Goal: Obtain resource: Obtain resource

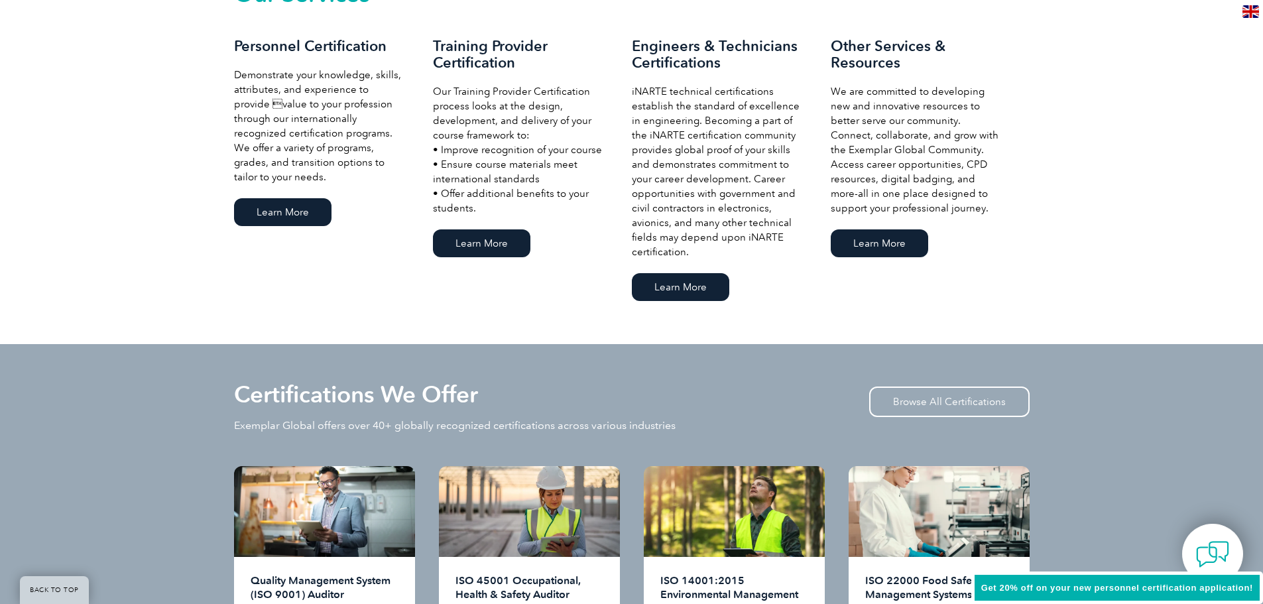
scroll to position [1945, 0]
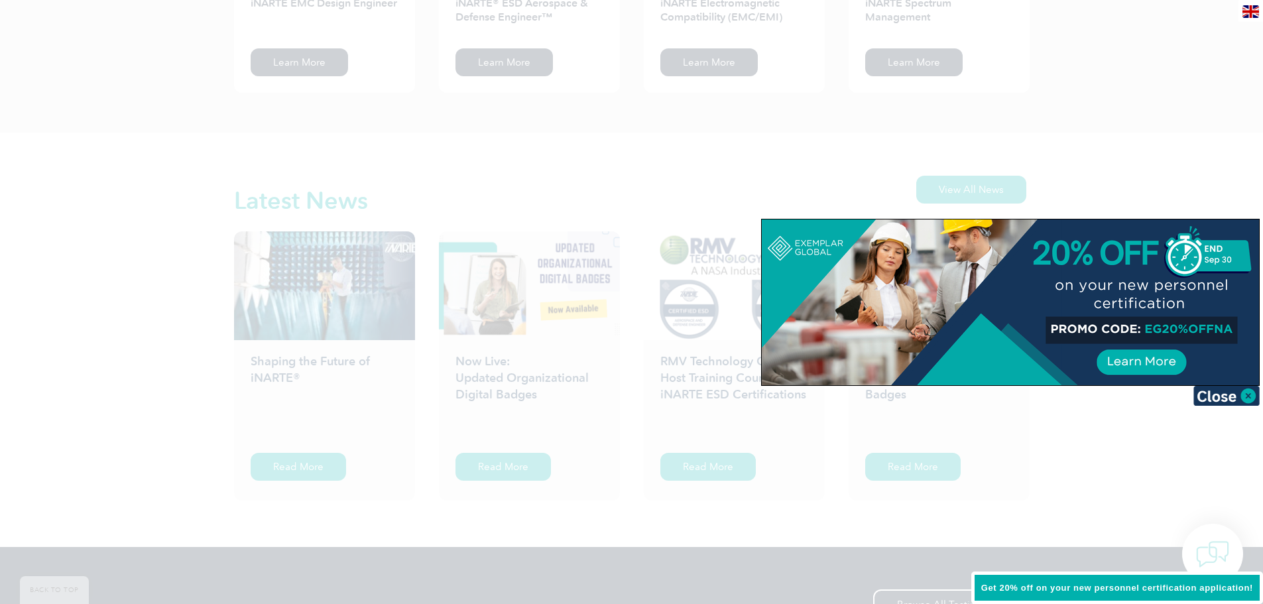
click at [1149, 362] on div at bounding box center [1010, 302] width 497 height 166
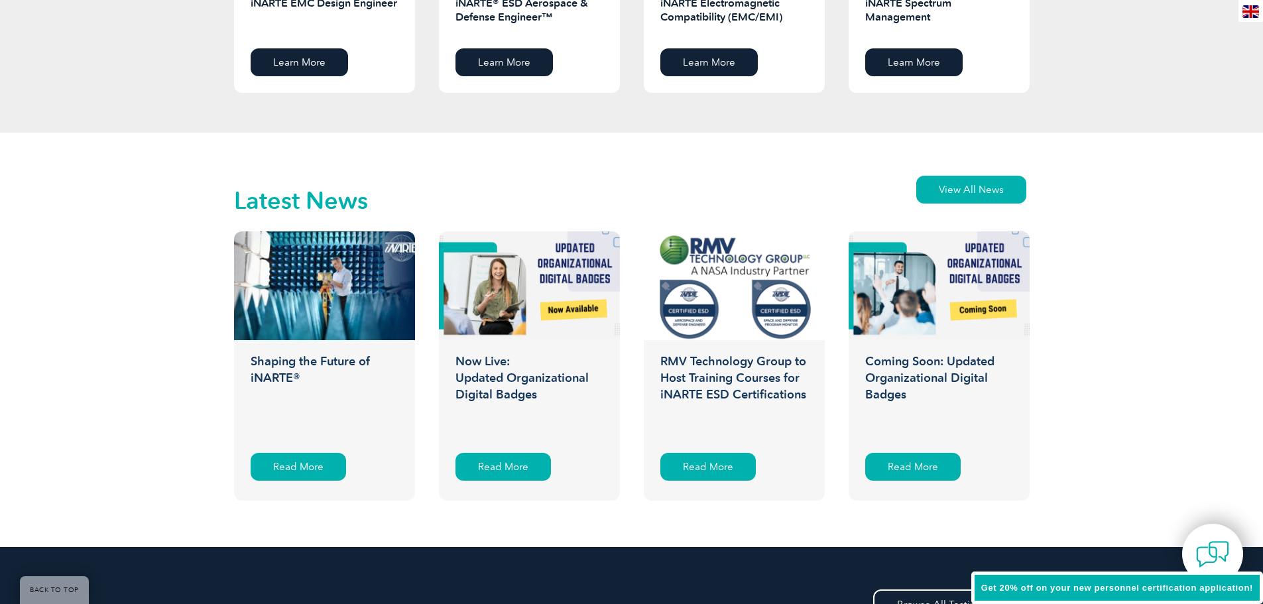
scroll to position [2917, 0]
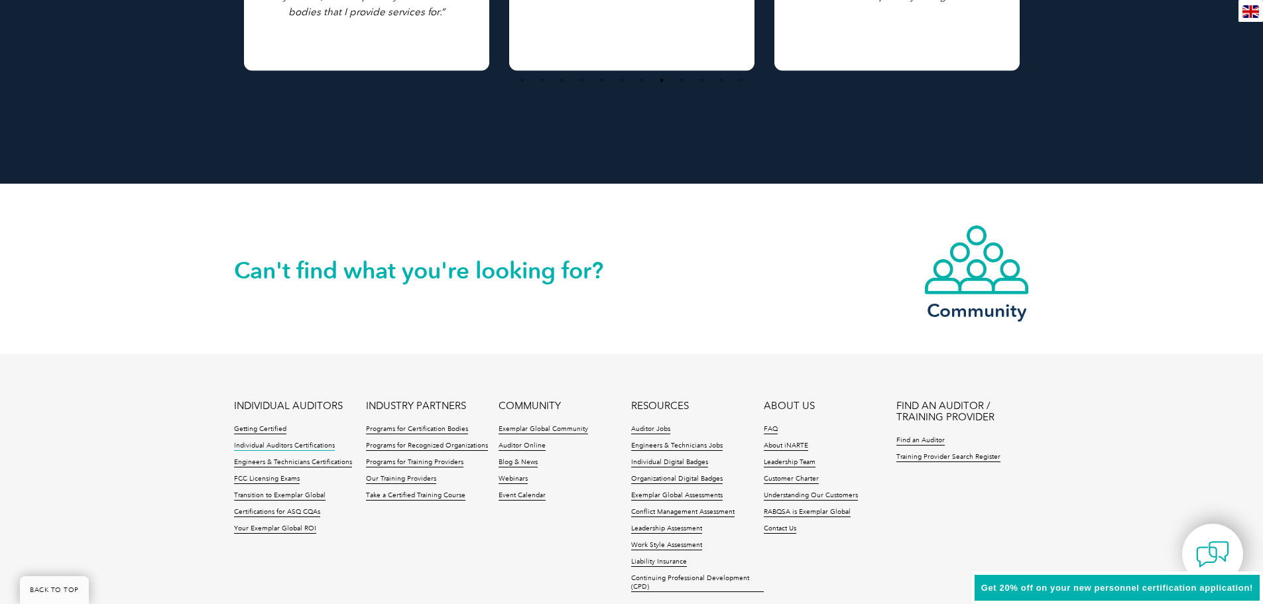
click at [266, 445] on link "Individual Auditors Certifications" at bounding box center [284, 446] width 101 height 9
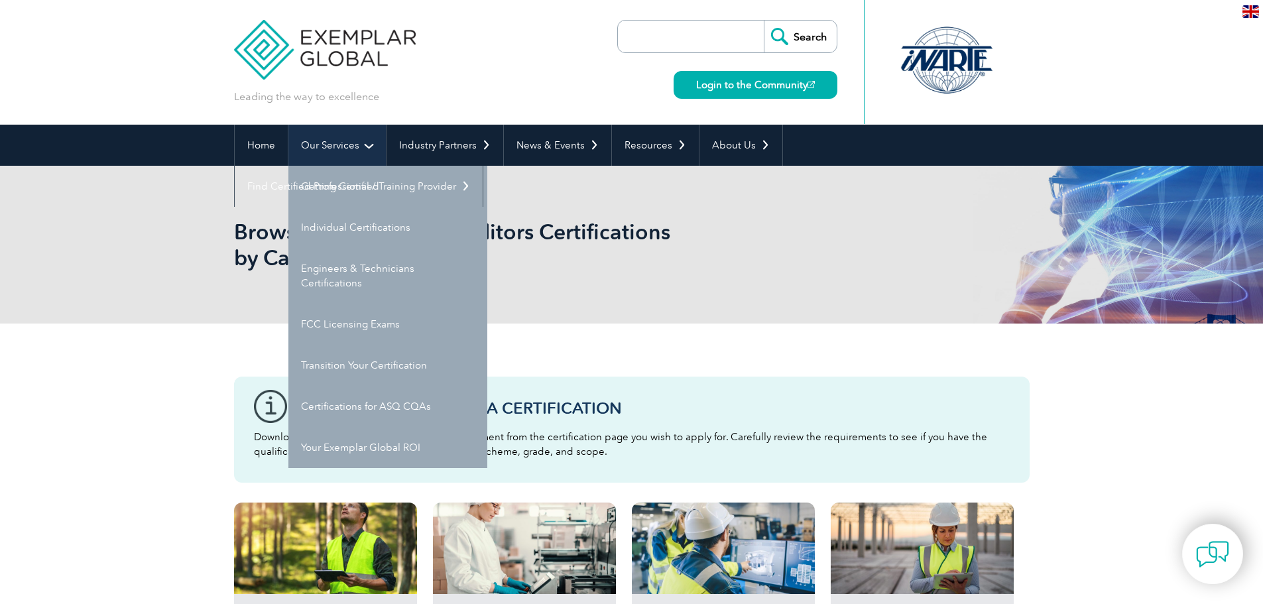
click at [324, 146] on link "Our Services" at bounding box center [336, 145] width 97 height 41
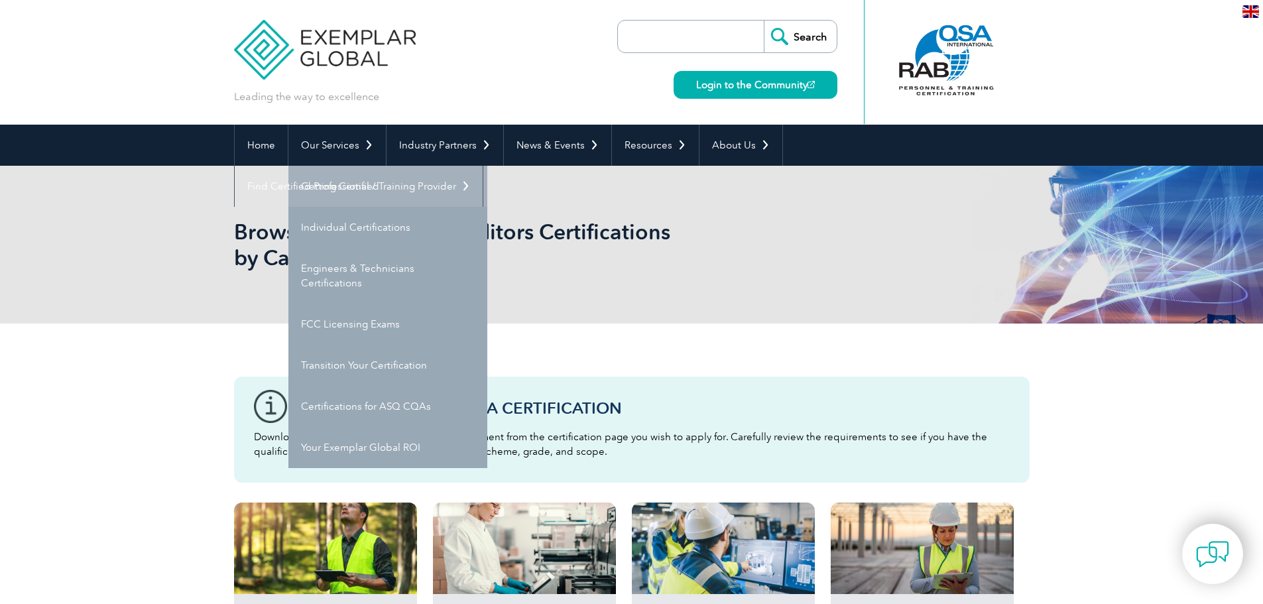
click at [363, 190] on link "Getting Certified" at bounding box center [387, 186] width 199 height 41
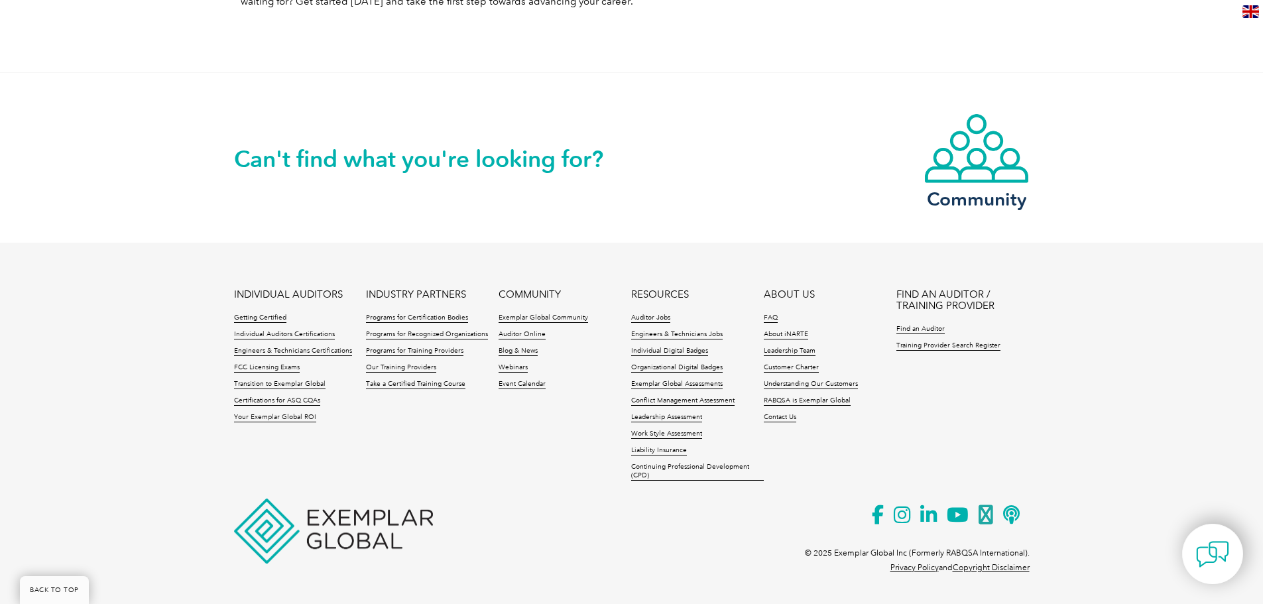
scroll to position [742, 0]
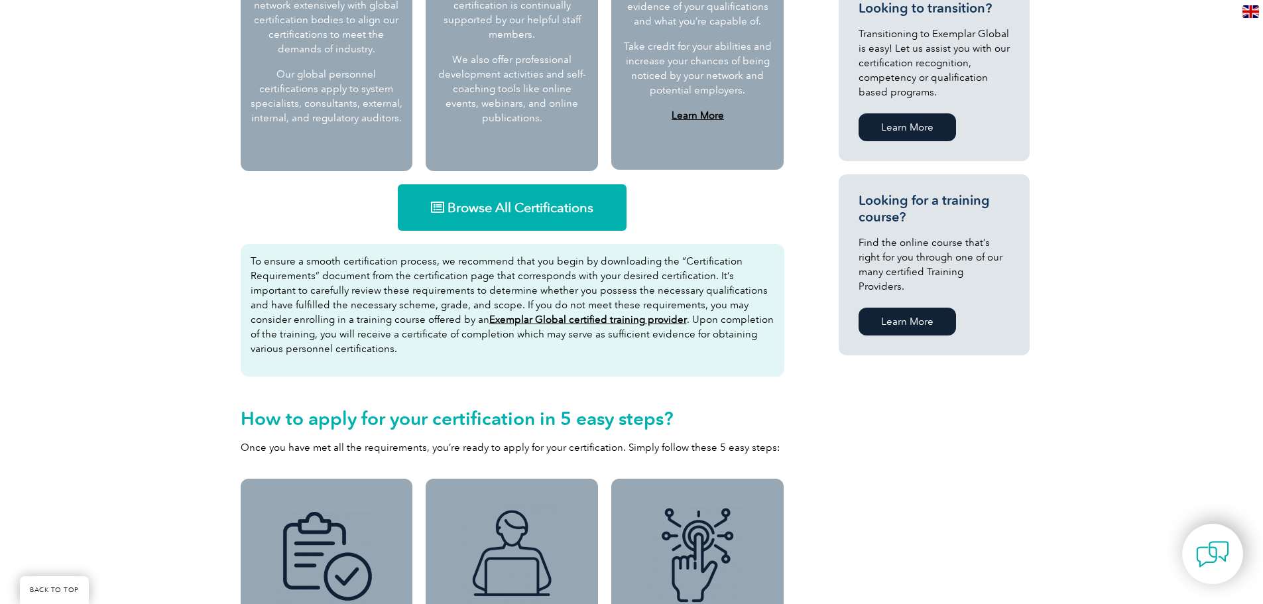
click at [528, 206] on span "Browse All Certifications" at bounding box center [521, 207] width 146 height 13
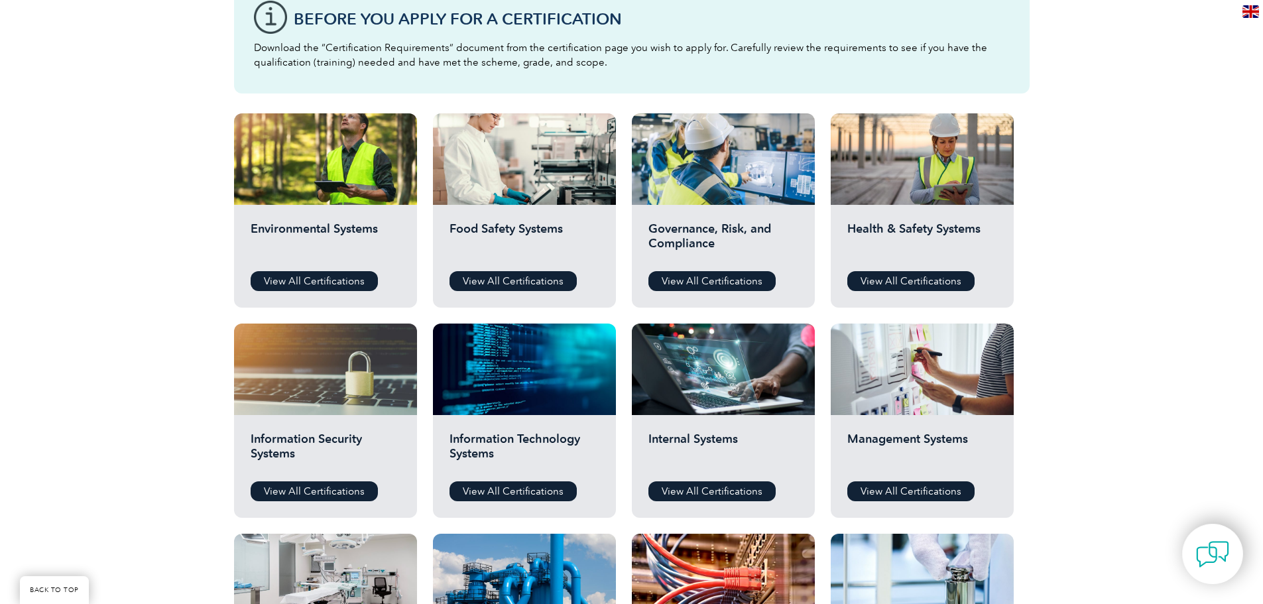
scroll to position [345, 0]
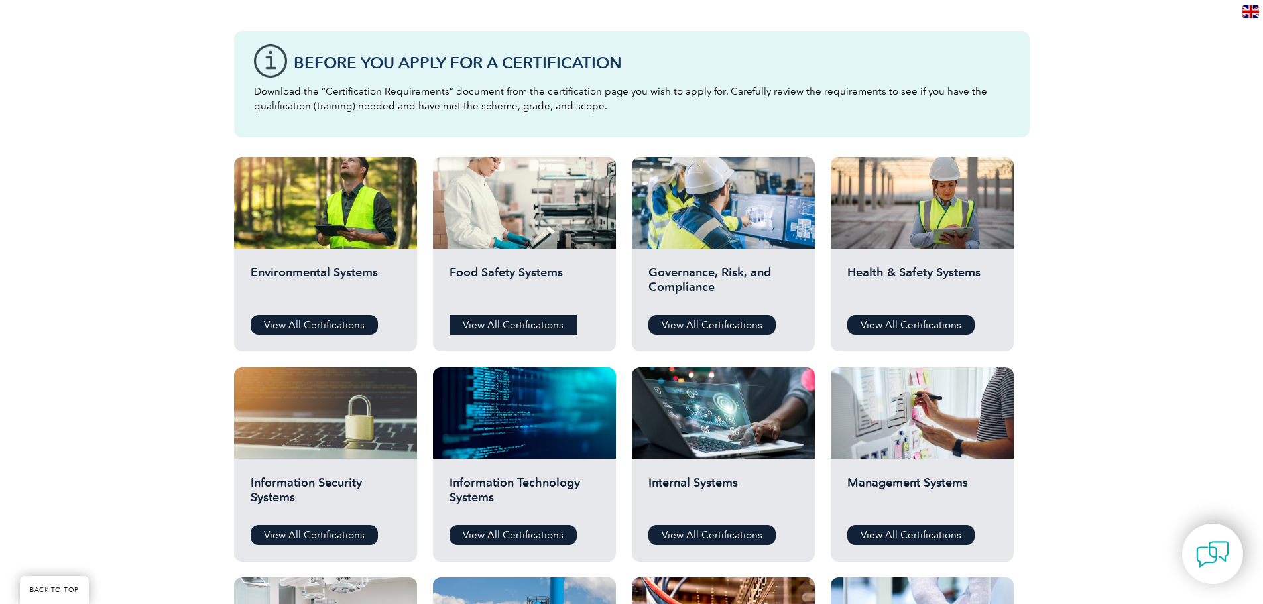
click at [510, 325] on link "View All Certifications" at bounding box center [513, 325] width 127 height 20
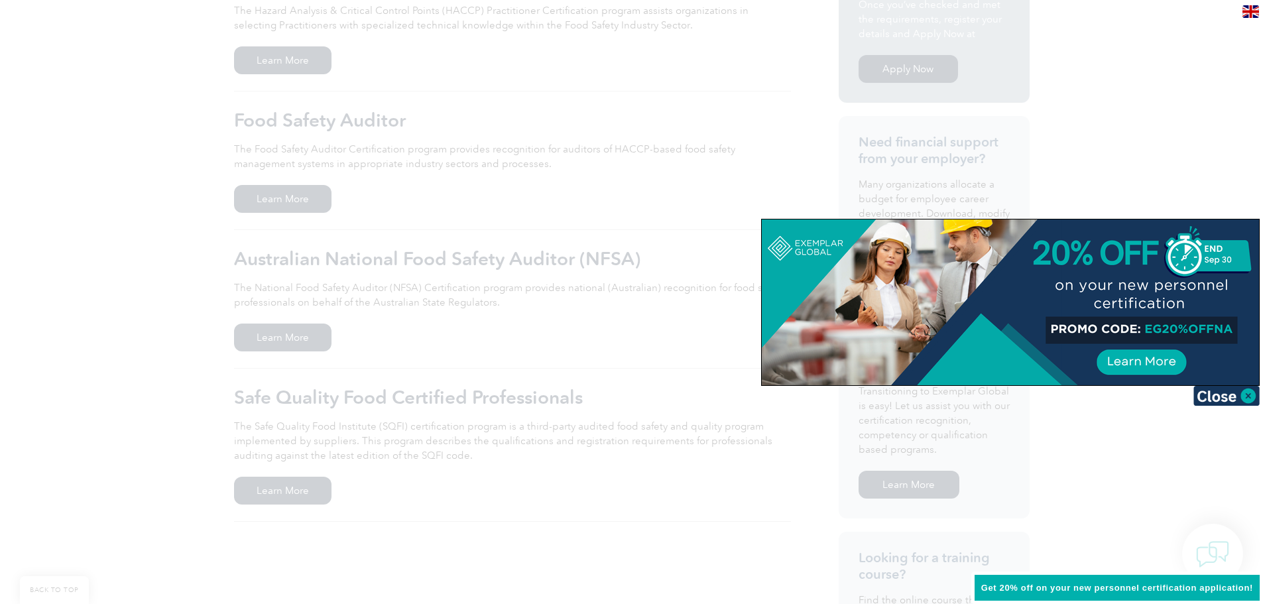
scroll to position [320, 0]
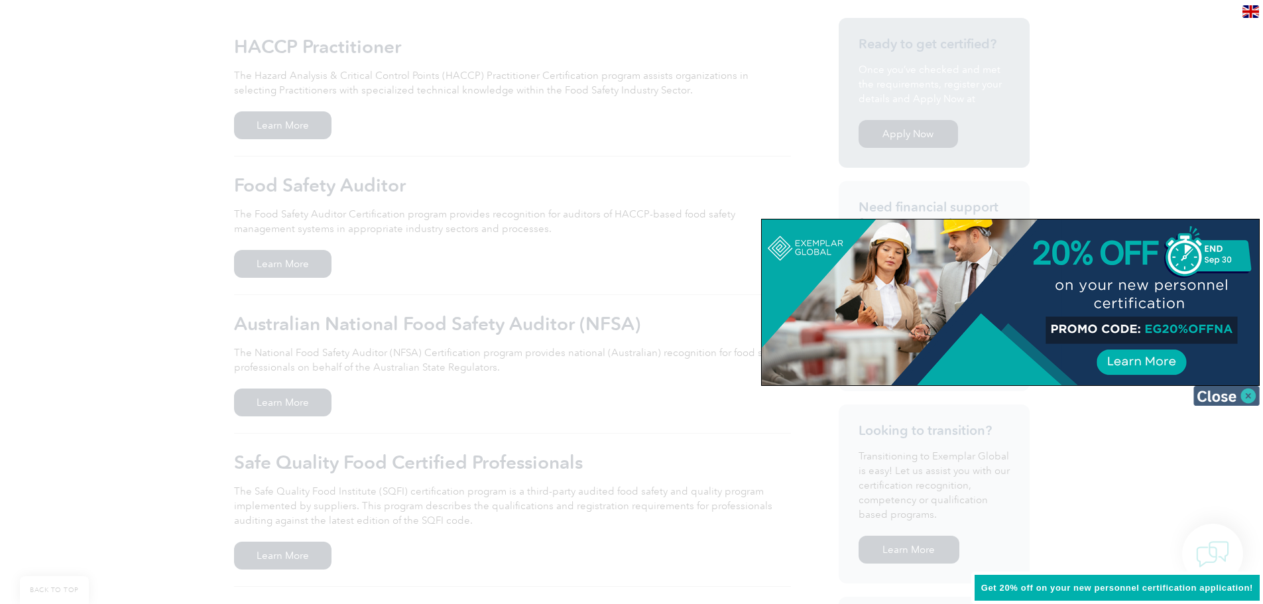
click at [1242, 397] on img at bounding box center [1226, 396] width 66 height 20
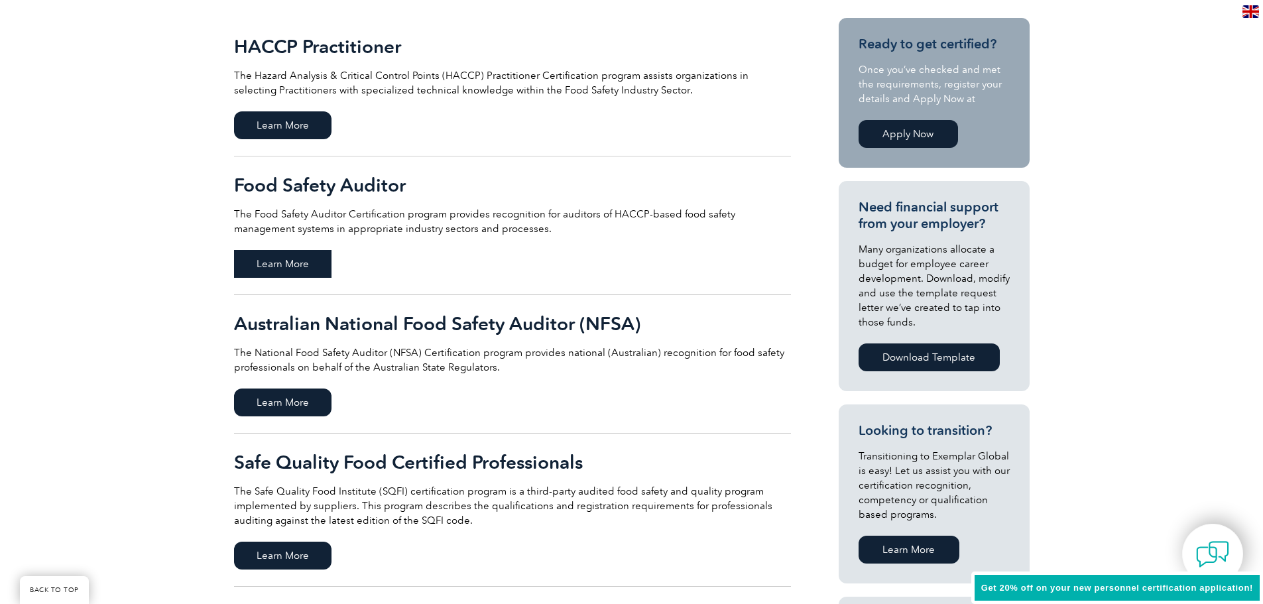
click at [254, 270] on span "Learn More" at bounding box center [282, 264] width 97 height 28
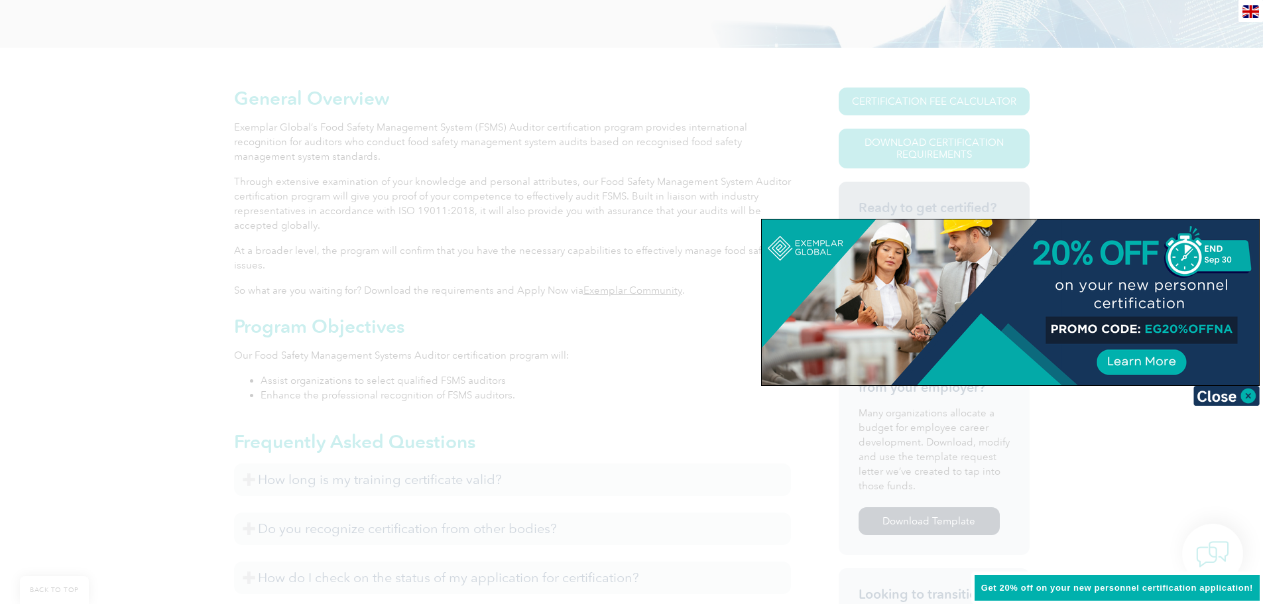
scroll to position [324, 0]
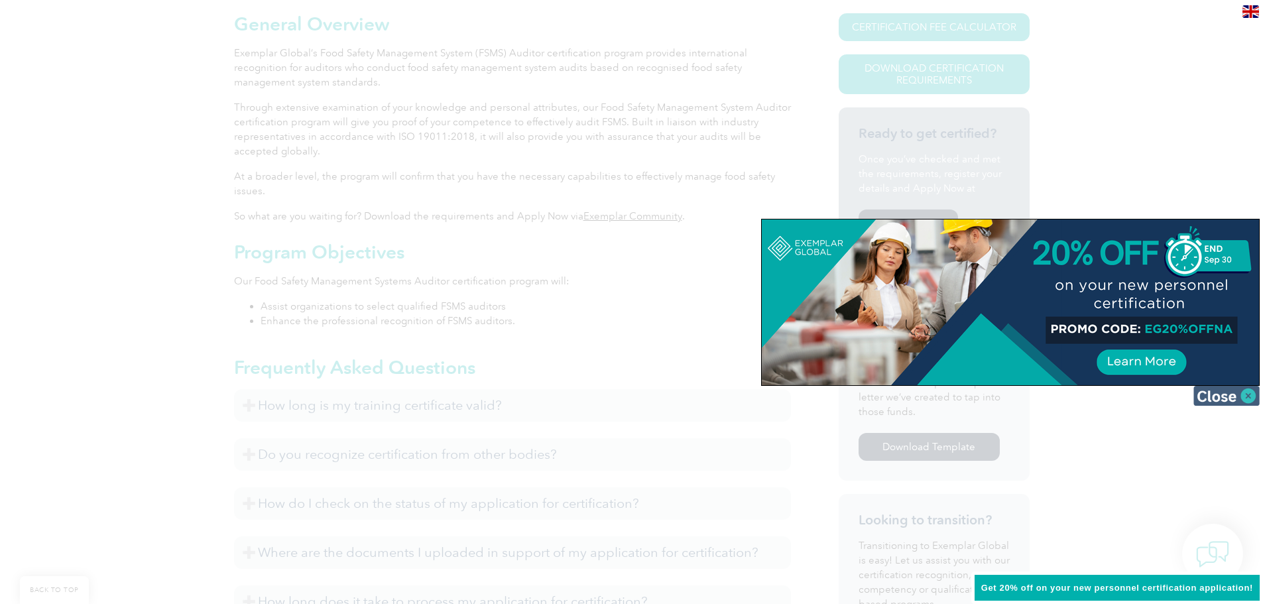
click at [1216, 400] on img at bounding box center [1226, 396] width 66 height 20
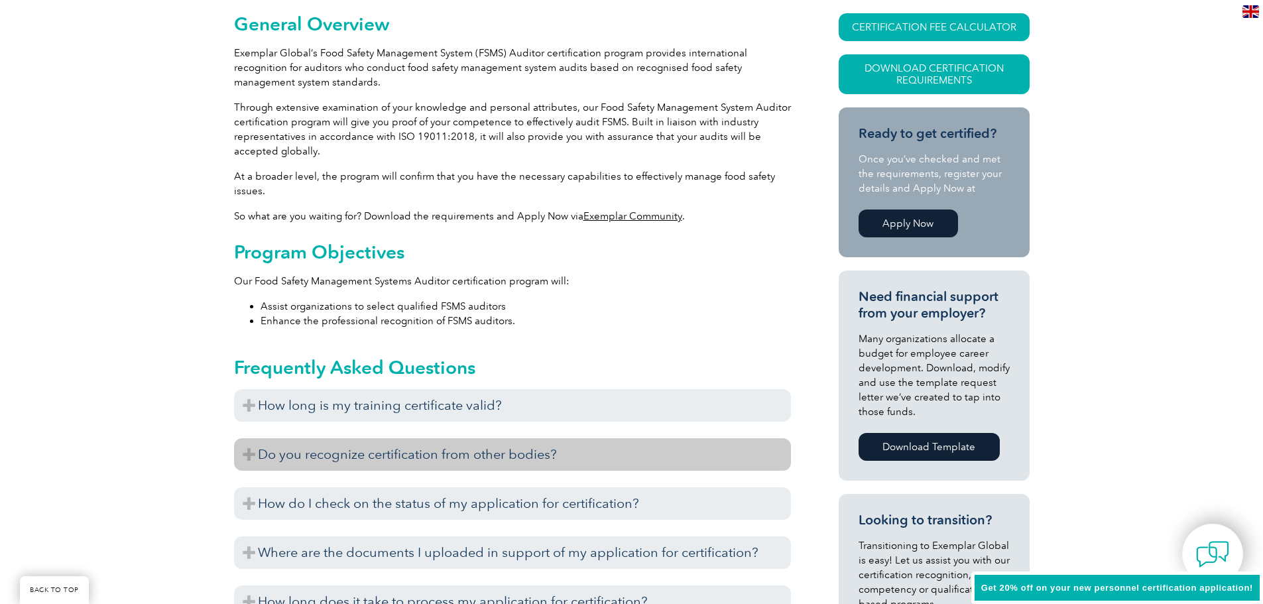
click at [484, 451] on h3 "Do you recognize certification from other bodies?" at bounding box center [512, 454] width 557 height 32
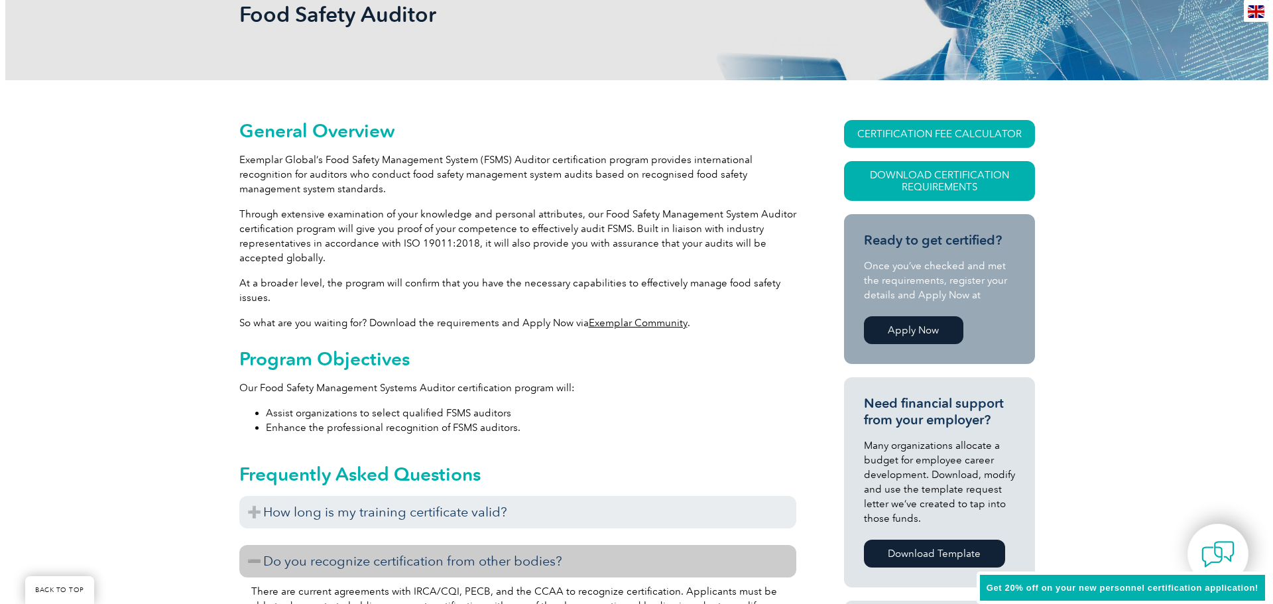
scroll to position [192, 0]
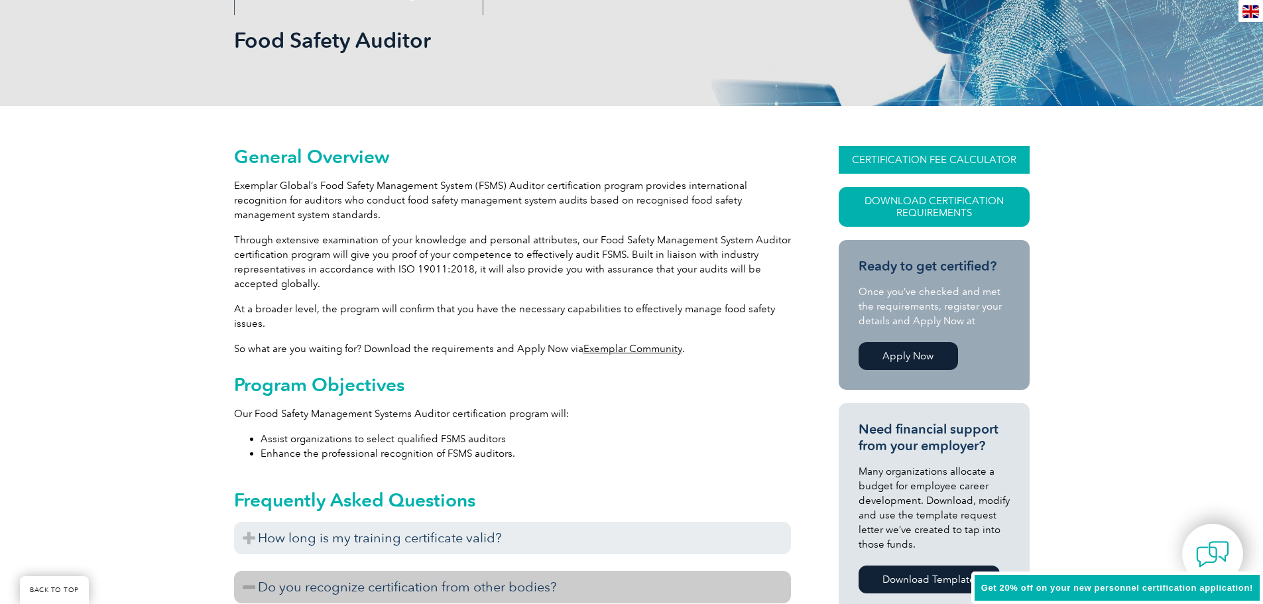
click at [907, 161] on link "CERTIFICATION FEE CALCULATOR" at bounding box center [934, 160] width 191 height 28
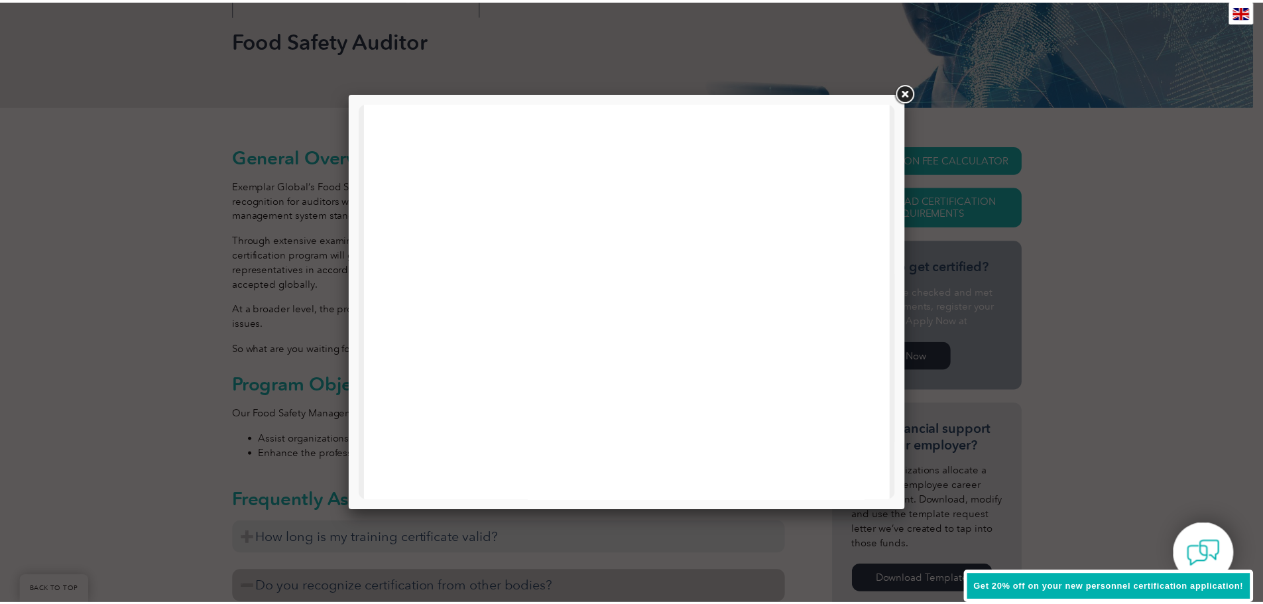
scroll to position [633, 0]
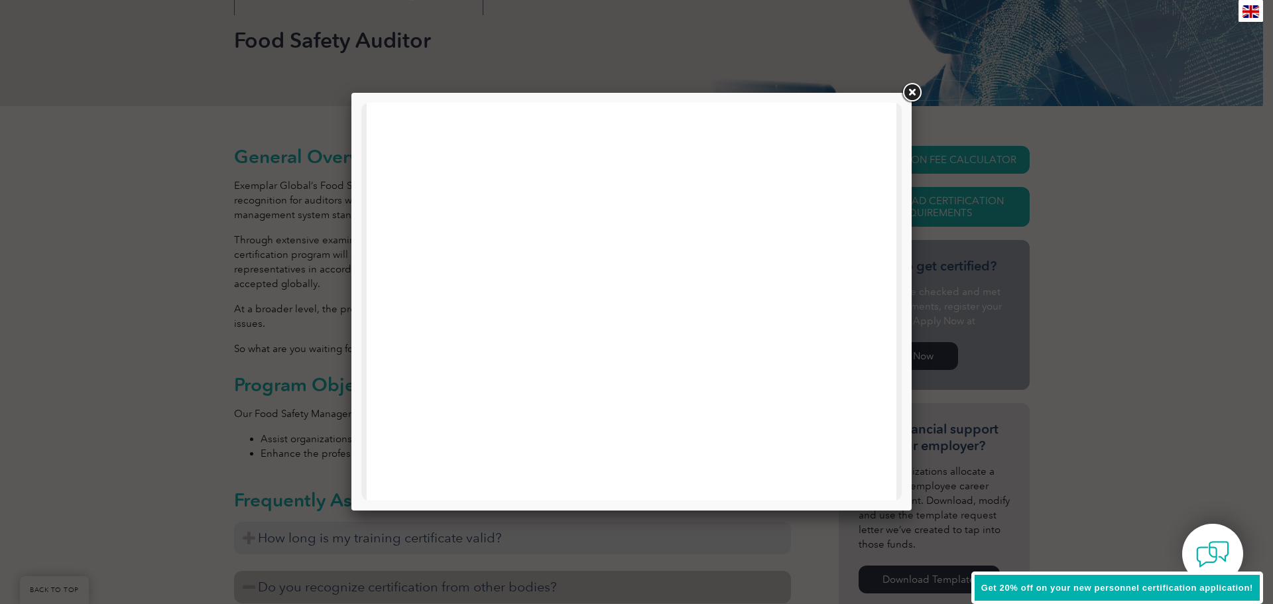
click at [911, 95] on link at bounding box center [912, 93] width 24 height 24
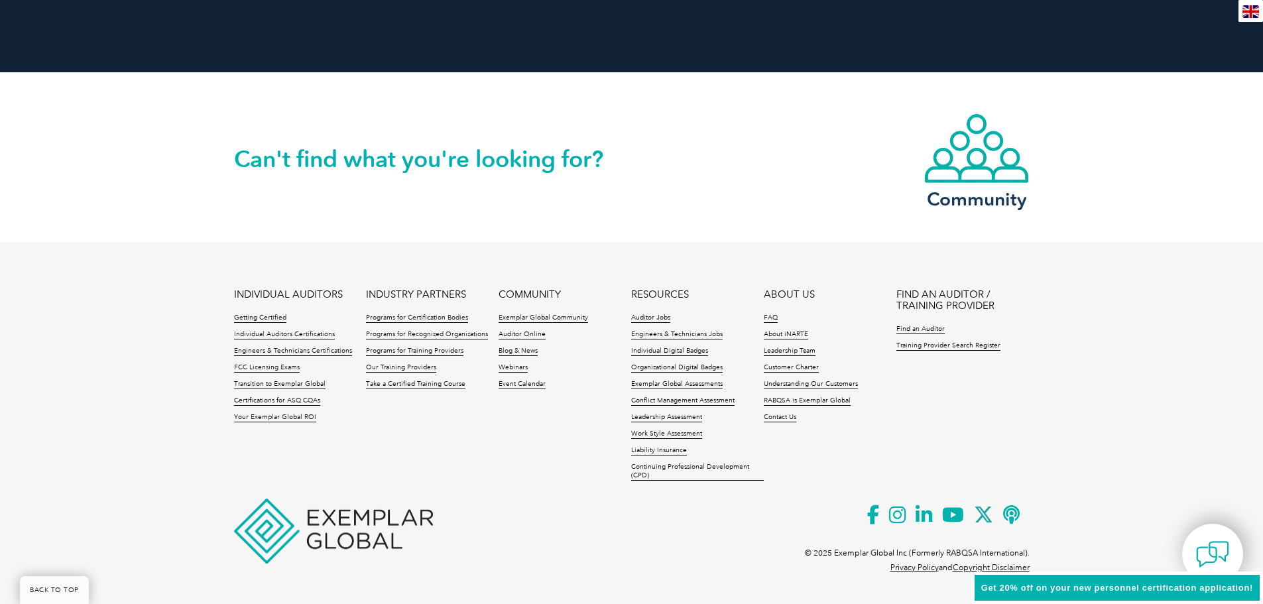
scroll to position [0, 0]
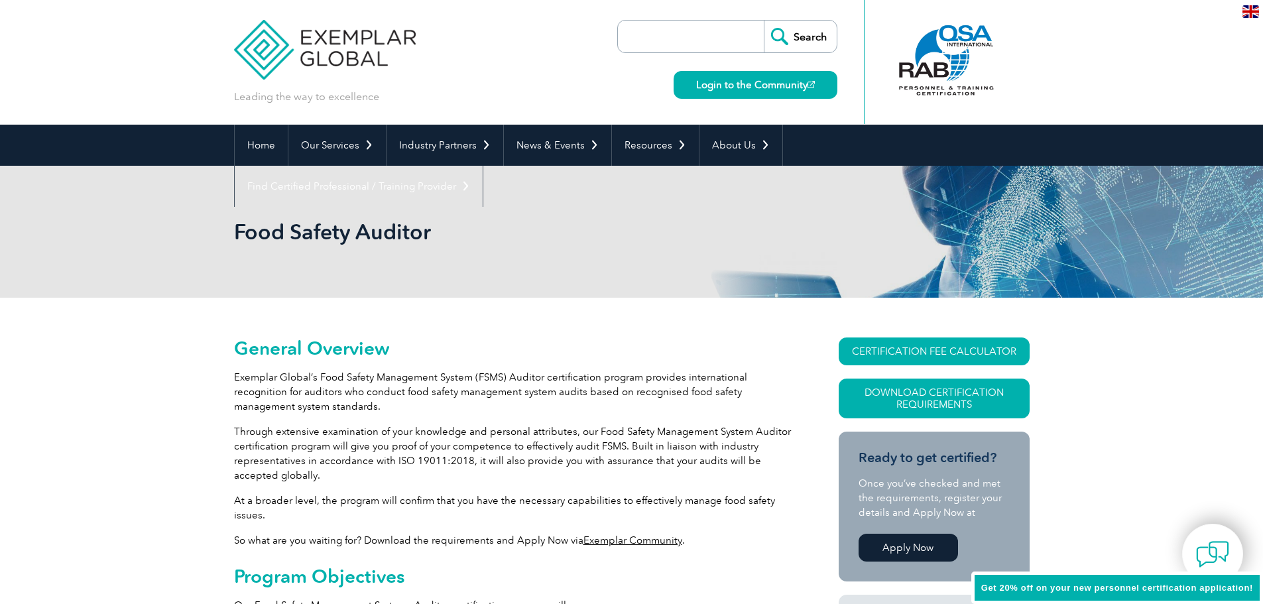
click at [659, 34] on input "search" at bounding box center [694, 37] width 139 height 32
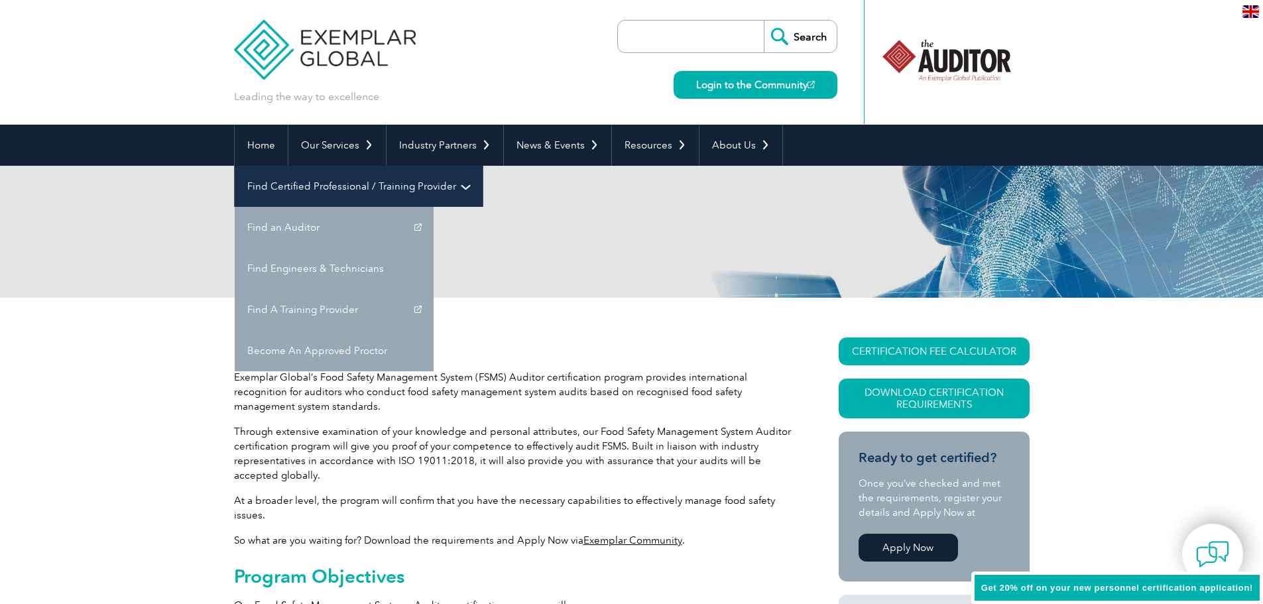
click at [483, 166] on link "Find Certified Professional / Training Provider" at bounding box center [359, 186] width 248 height 41
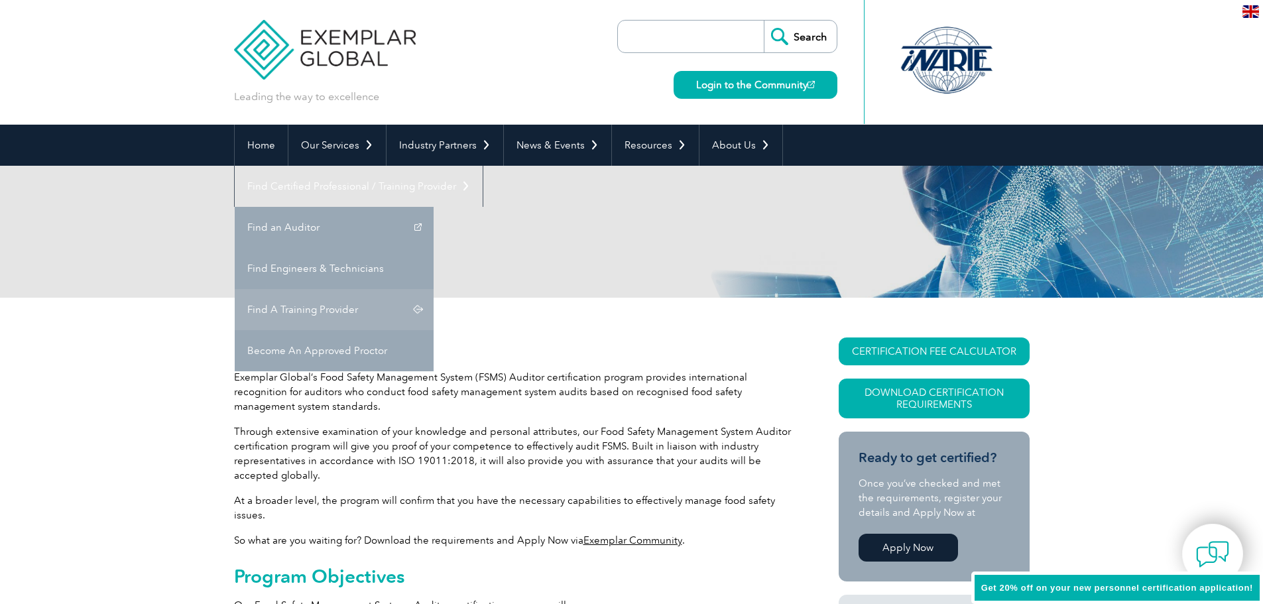
click at [434, 289] on link "Find A Training Provider" at bounding box center [334, 309] width 199 height 41
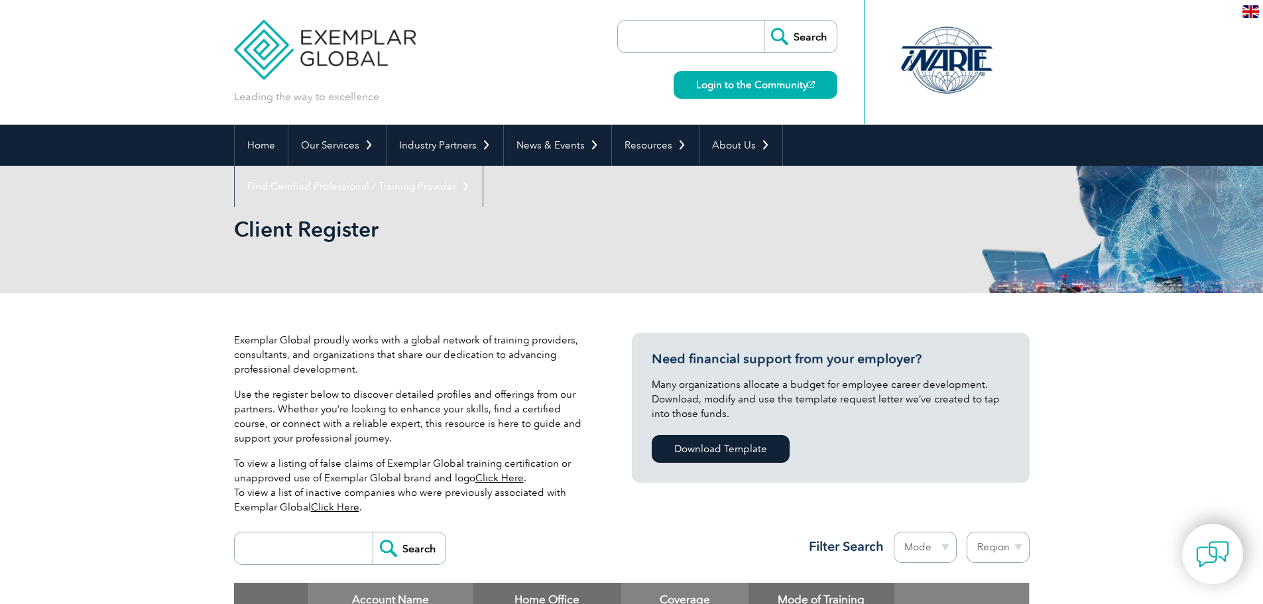
click at [298, 543] on input "search" at bounding box center [306, 548] width 131 height 32
type input "australia"
click at [373, 532] on input "Search" at bounding box center [409, 548] width 73 height 32
click at [945, 544] on select "Mode Online In-person Blended" at bounding box center [925, 547] width 63 height 31
select select "Online"
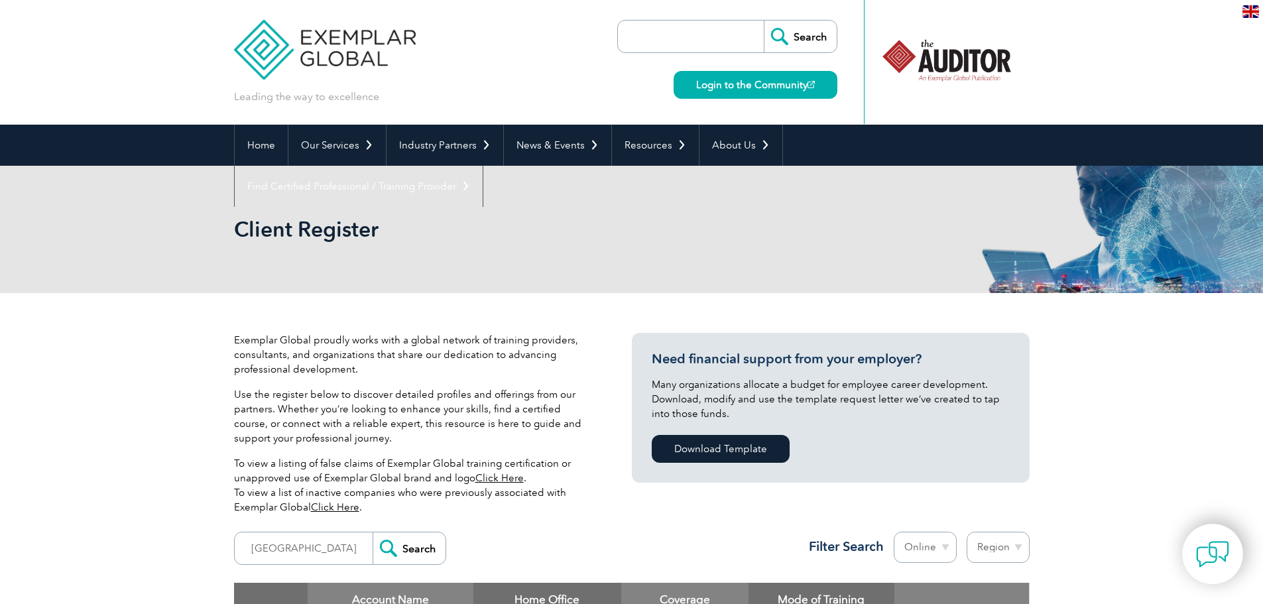
click at [894, 532] on select "Mode Online In-person Blended" at bounding box center [925, 547] width 63 height 31
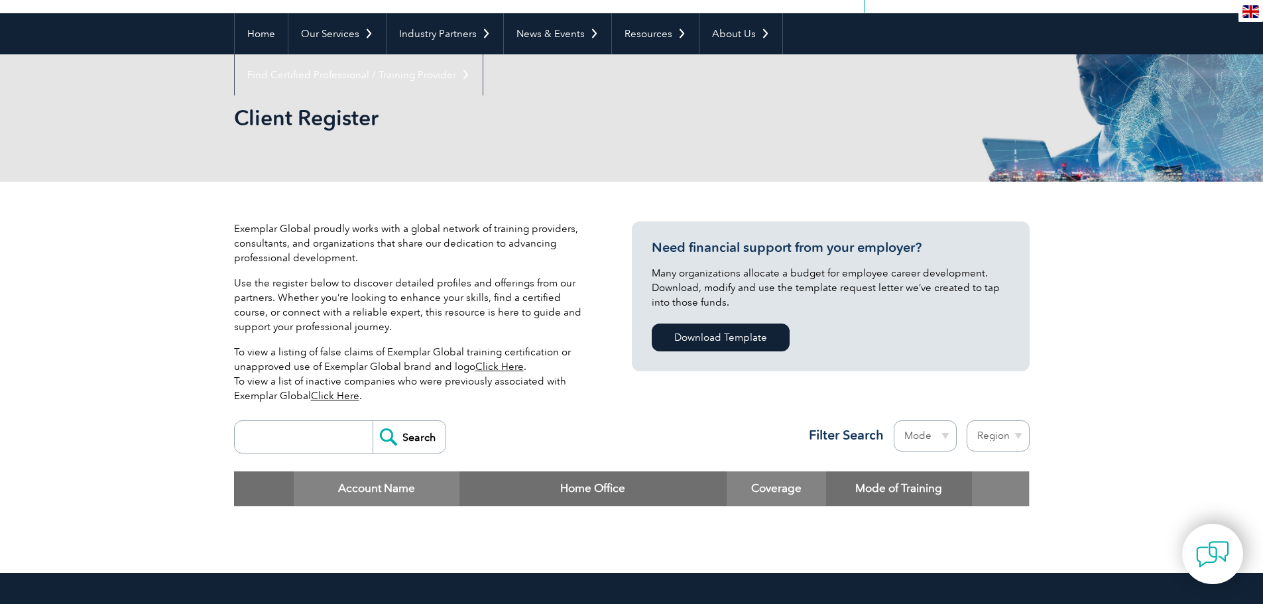
scroll to position [103, 0]
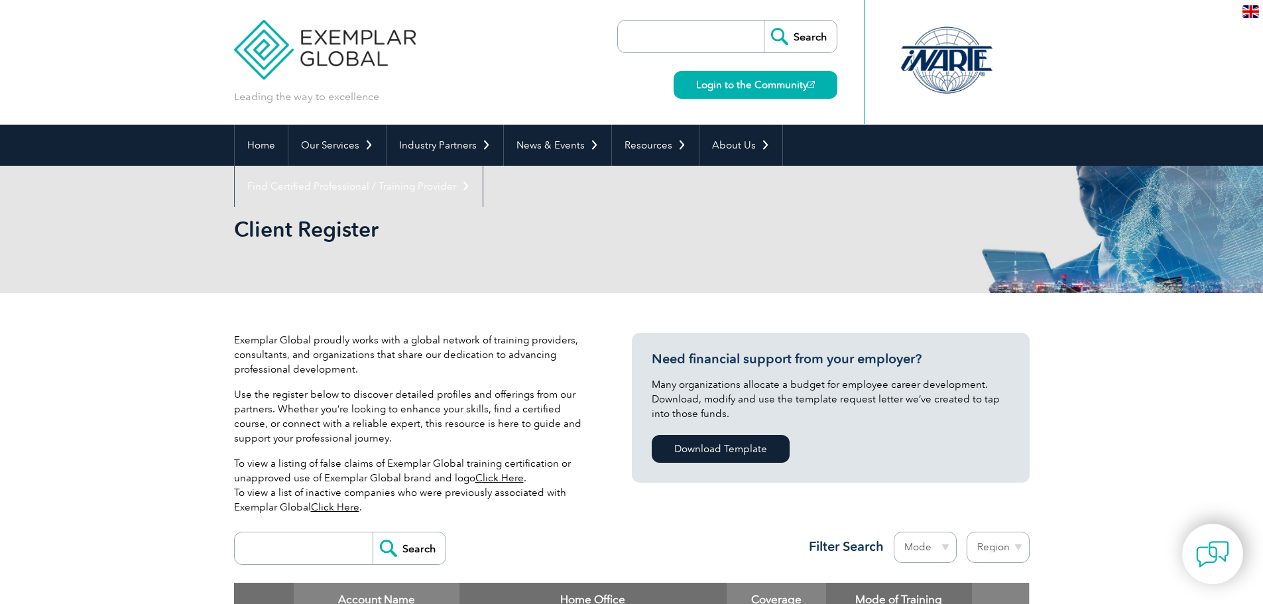
scroll to position [103, 0]
click at [1015, 543] on select "Region [GEOGRAPHIC_DATA] [GEOGRAPHIC_DATA] [GEOGRAPHIC_DATA] [GEOGRAPHIC_DATA] …" at bounding box center [998, 547] width 63 height 31
select select "[GEOGRAPHIC_DATA]"
click at [967, 532] on select "Region [GEOGRAPHIC_DATA] [GEOGRAPHIC_DATA] [GEOGRAPHIC_DATA] [GEOGRAPHIC_DATA] …" at bounding box center [998, 547] width 63 height 31
select select "Australia"
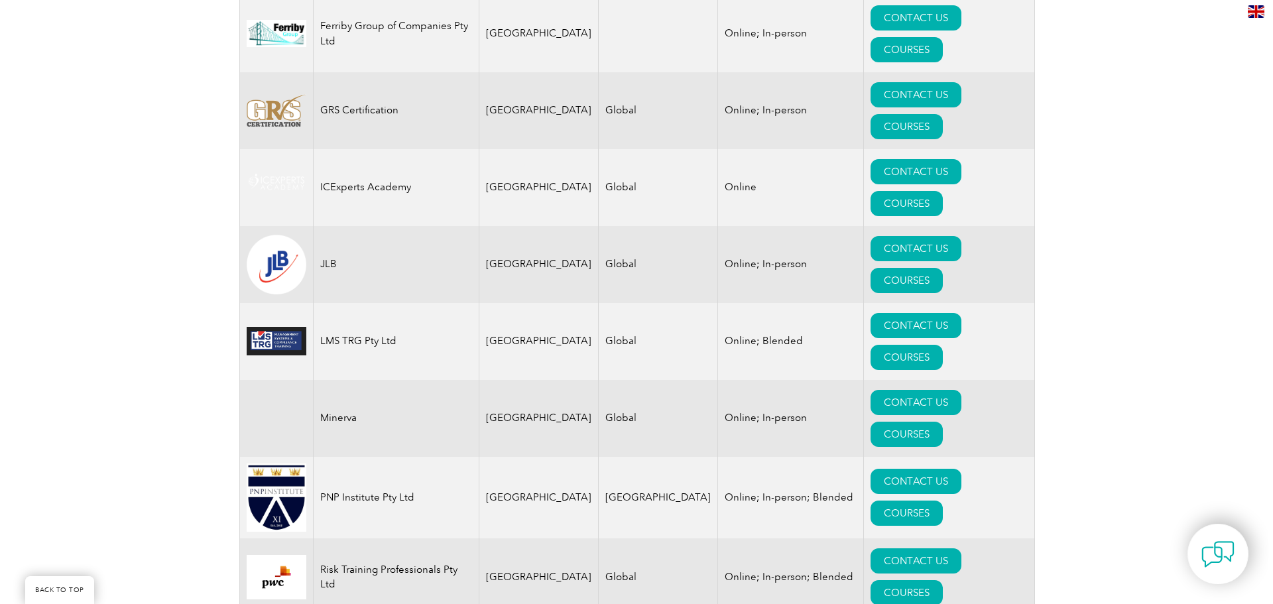
scroll to position [936, 0]
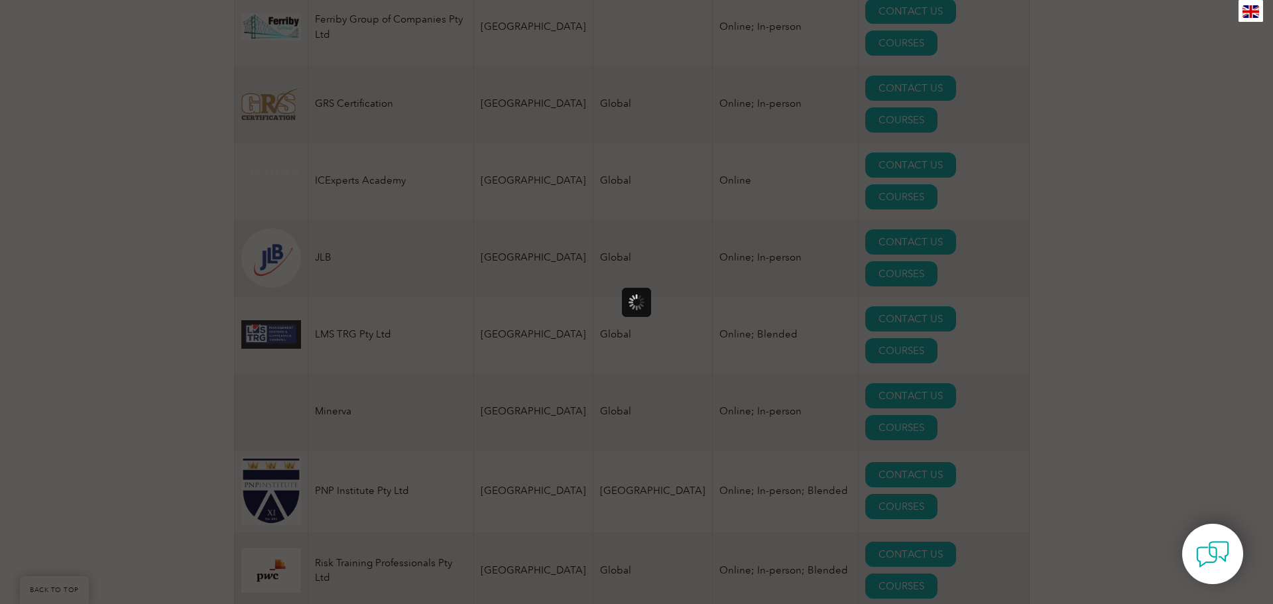
scroll to position [0, 0]
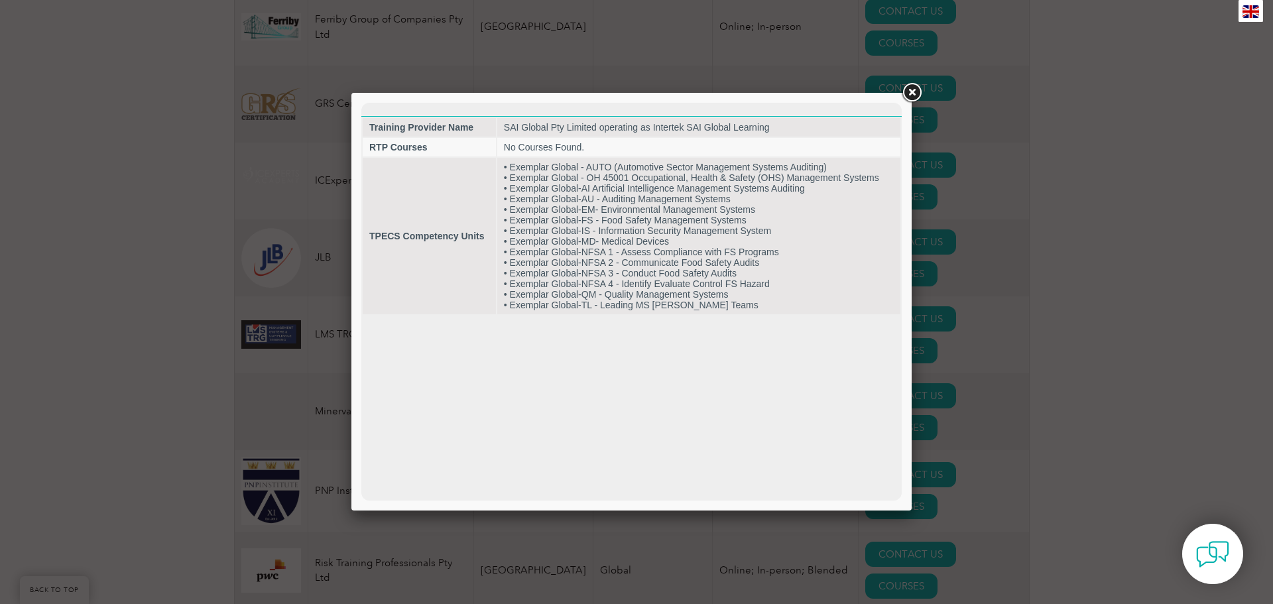
drag, startPoint x: 452, startPoint y: 9, endPoint x: 907, endPoint y: 90, distance: 462.6
click at [907, 90] on link at bounding box center [912, 93] width 24 height 24
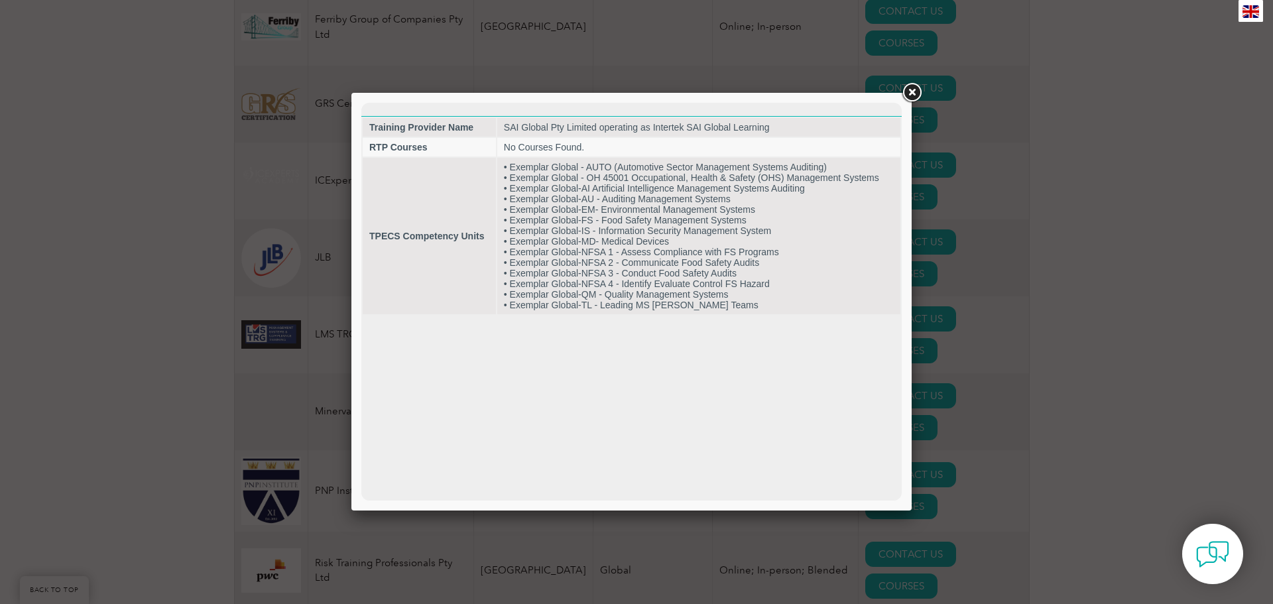
click at [911, 94] on link at bounding box center [912, 93] width 24 height 24
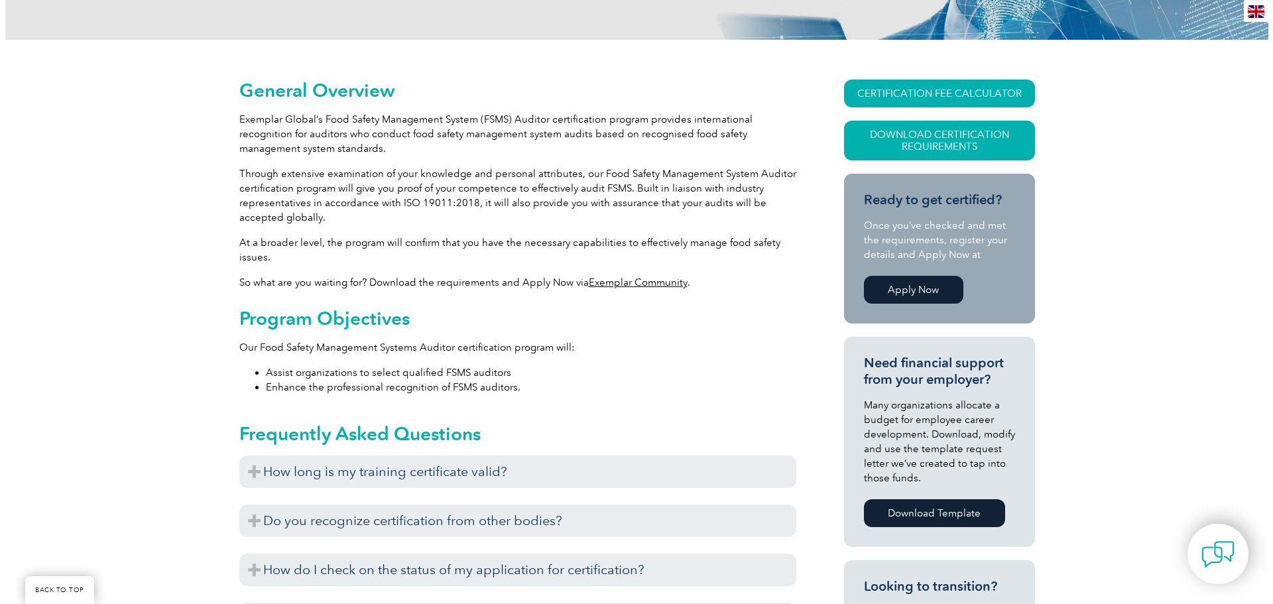
scroll to position [265, 0]
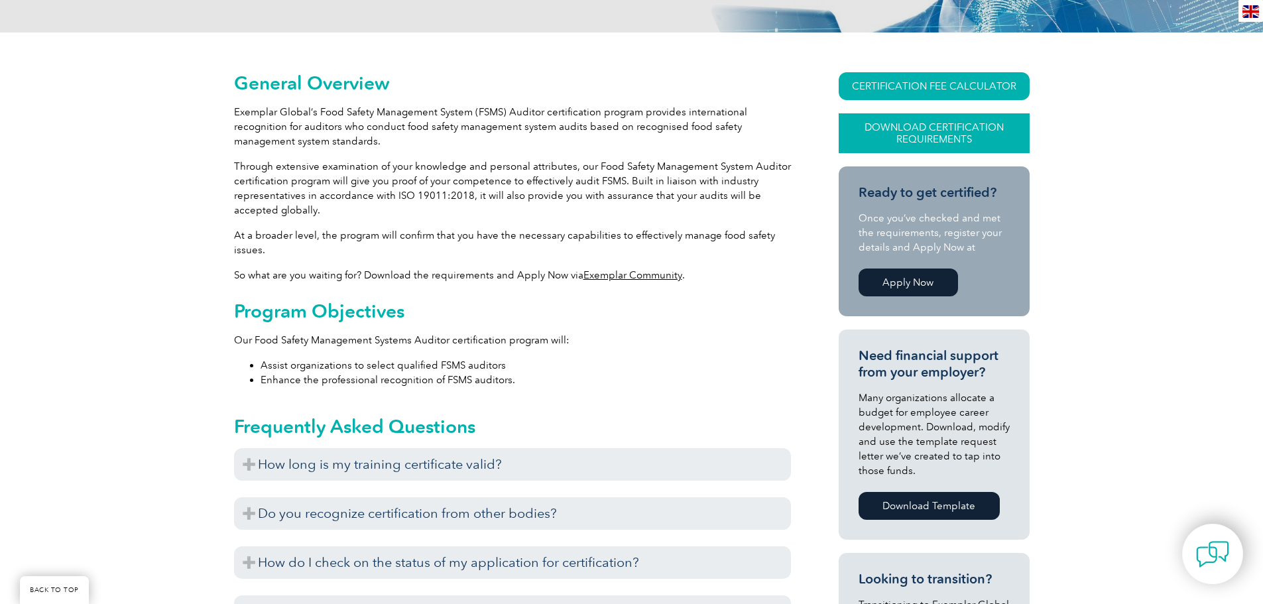
click at [928, 133] on link "Download Certification Requirements" at bounding box center [934, 133] width 191 height 40
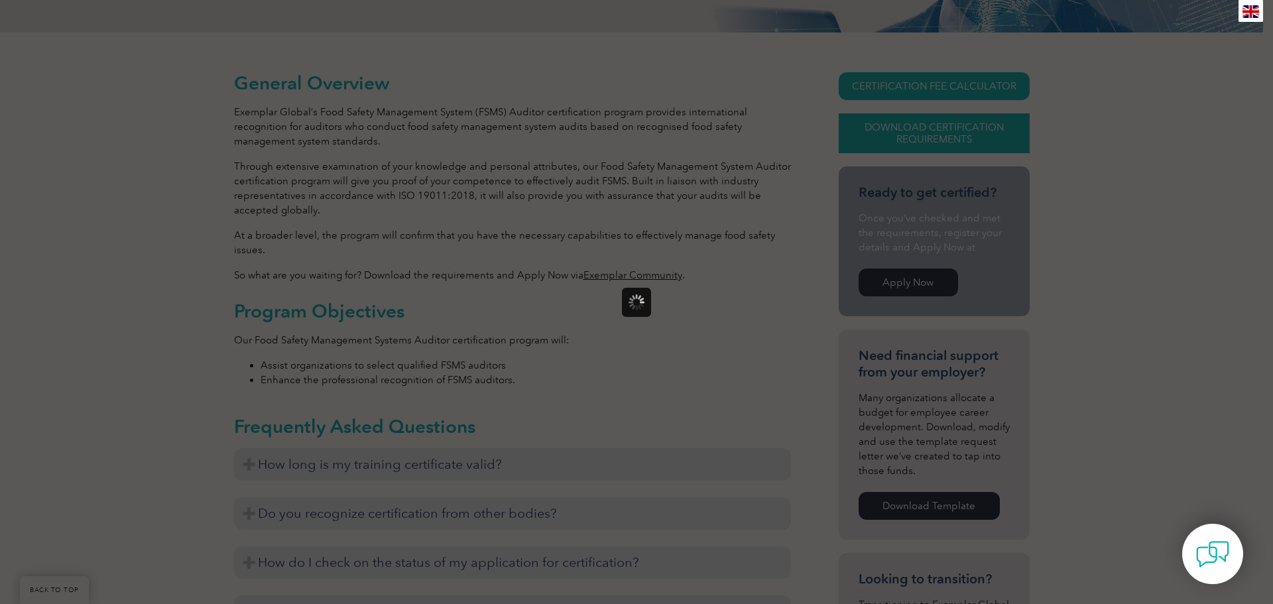
scroll to position [0, 0]
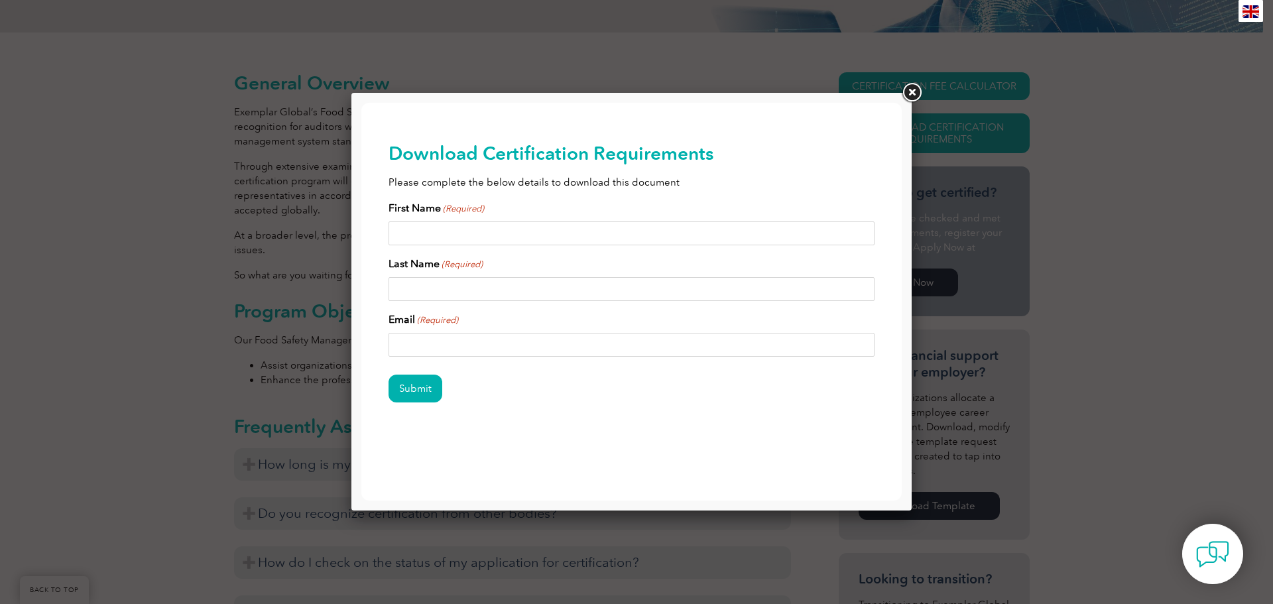
click at [432, 229] on input "First Name (Required)" at bounding box center [632, 233] width 487 height 24
type input "MARITZA"
type input "CERVEN"
type input "maritzac@pacificwest.com.au"
click at [413, 390] on input "Submit" at bounding box center [416, 389] width 54 height 28
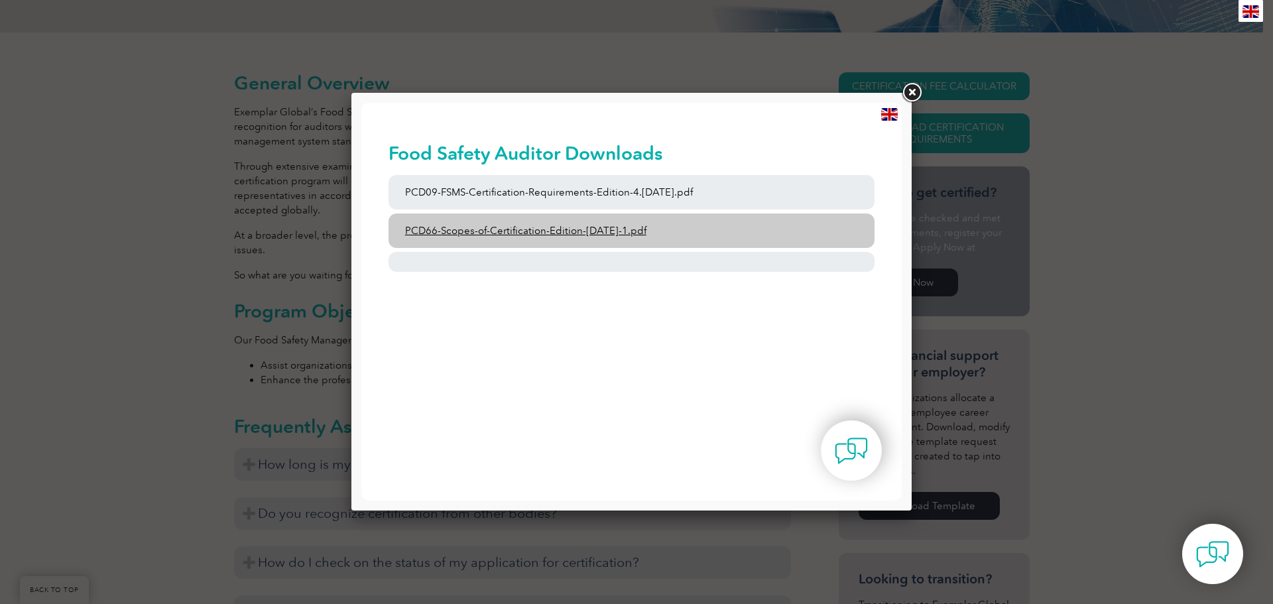
click at [505, 233] on link "PCD66-Scopes-of-Certification-Edition-6-September-2023-1.pdf" at bounding box center [632, 230] width 487 height 34
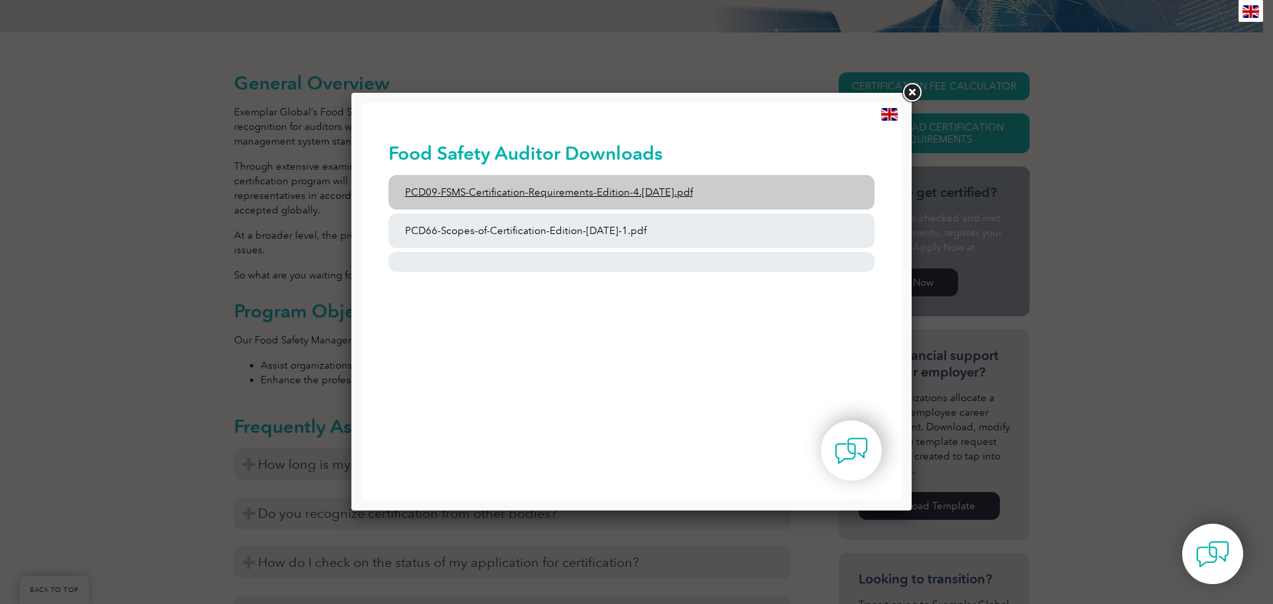
click at [681, 184] on link "PCD09-FSMS-Certification-Requirements-Edition-4.2-March-2023.pdf" at bounding box center [632, 192] width 487 height 34
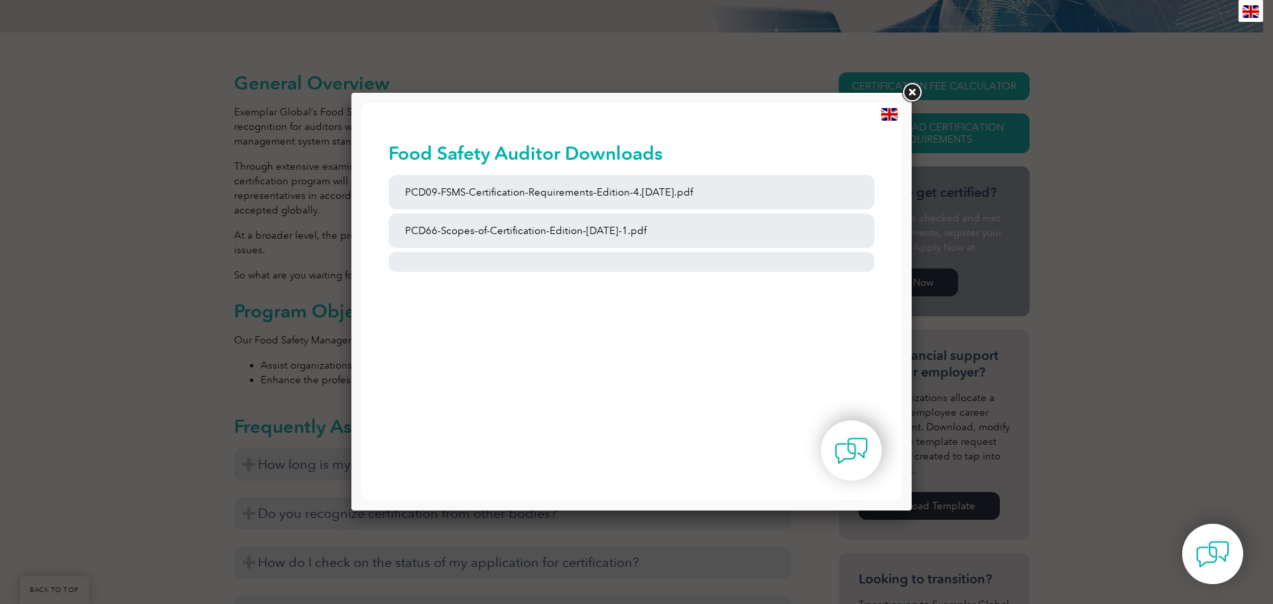
click at [914, 91] on link at bounding box center [912, 93] width 24 height 24
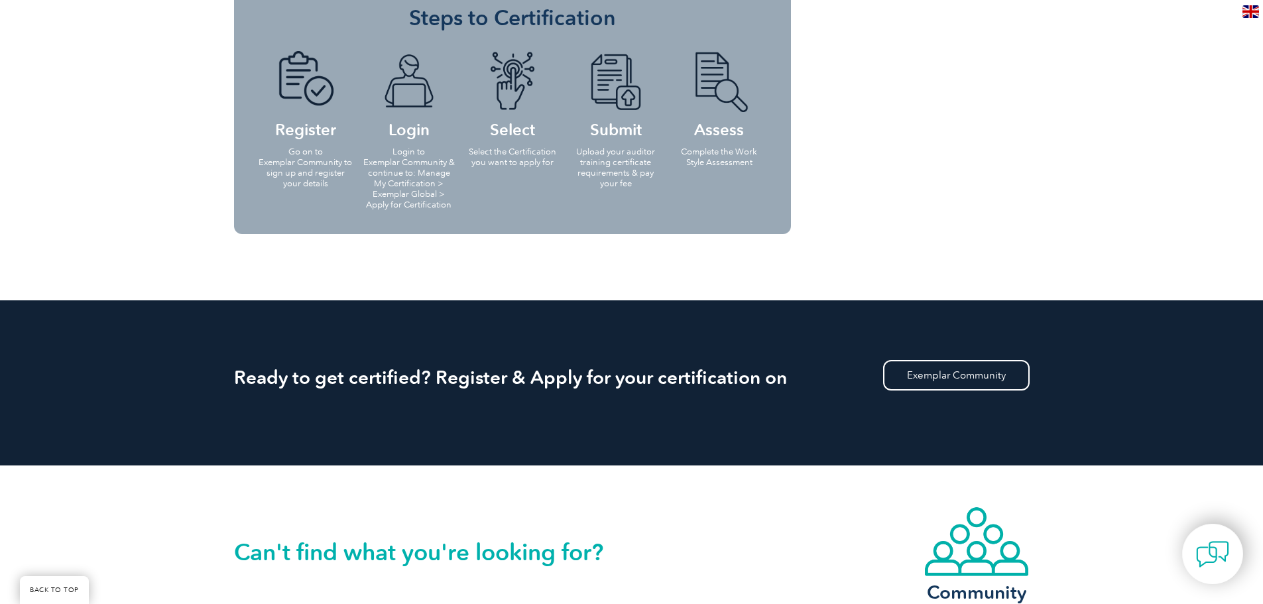
scroll to position [1631, 0]
